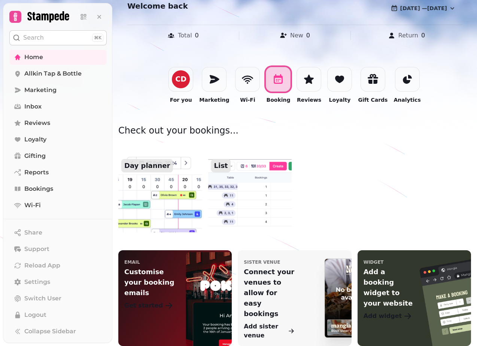
scroll to position [104, 0]
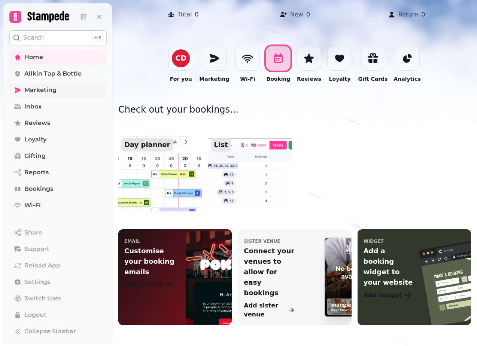
click at [37, 92] on span "Marketing" at bounding box center [40, 90] width 32 height 9
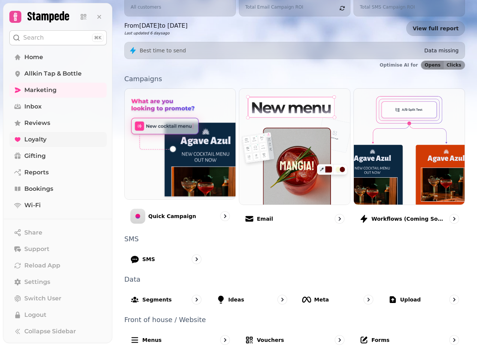
scroll to position [20, 0]
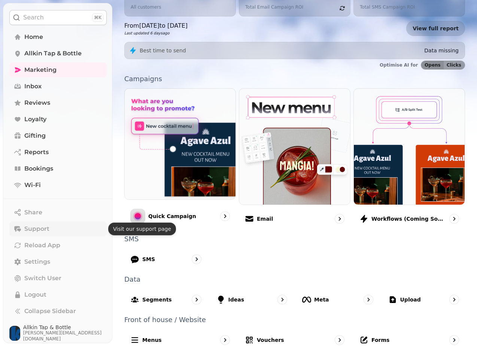
click at [47, 228] on span "Support" at bounding box center [36, 228] width 25 height 9
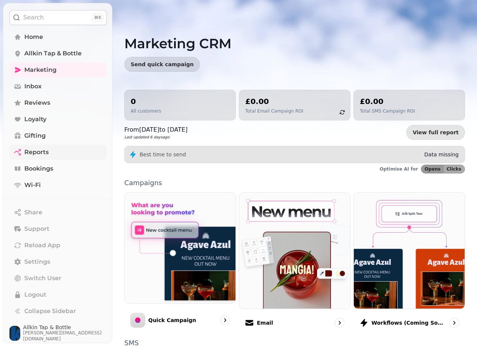
scroll to position [0, 0]
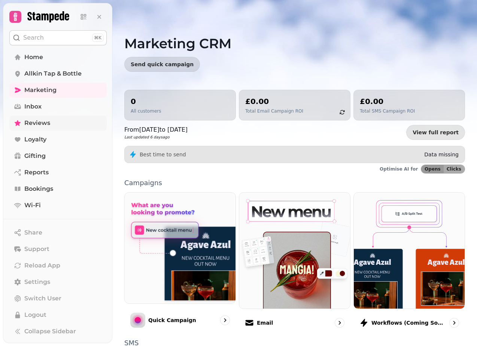
click at [37, 125] on span "Reviews" at bounding box center [37, 123] width 26 height 9
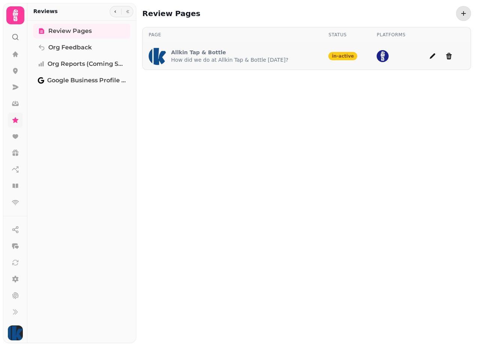
click at [224, 49] on p "Allkin Tap & Bottle" at bounding box center [229, 52] width 117 height 7
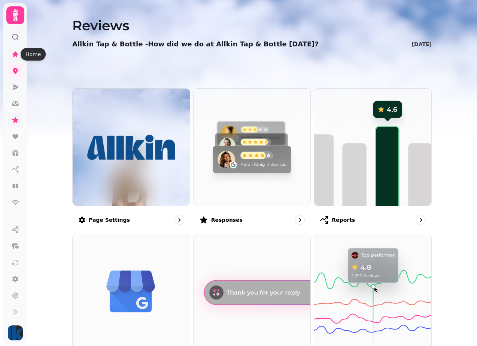
click at [17, 54] on icon at bounding box center [16, 54] width 6 height 6
